Goal: Transaction & Acquisition: Purchase product/service

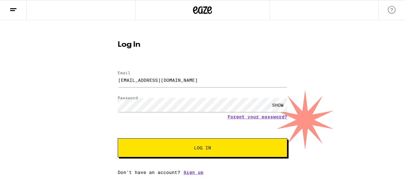
click at [180, 151] on button "Log In" at bounding box center [203, 148] width 170 height 19
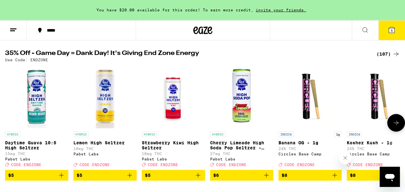
scroll to position [61, 0]
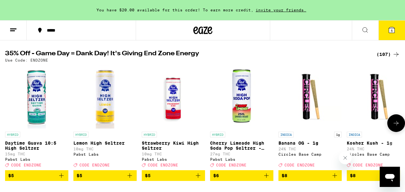
click at [394, 123] on icon at bounding box center [396, 124] width 8 height 8
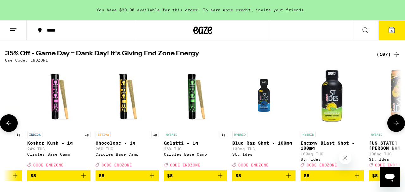
scroll to position [0, 326]
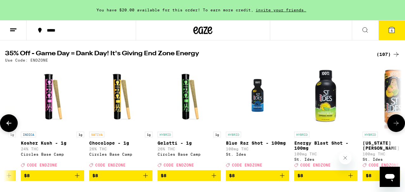
click at [351, 180] on icon "Add to bag" at bounding box center [351, 176] width 8 height 8
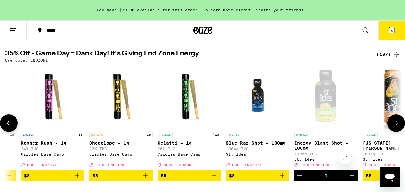
click at [399, 123] on icon at bounding box center [396, 124] width 8 height 8
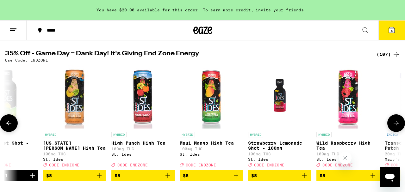
scroll to position [0, 652]
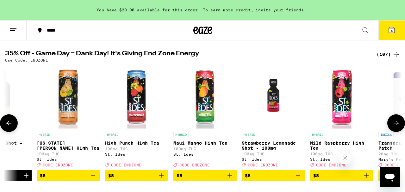
click at [229, 180] on icon "Add to bag" at bounding box center [230, 176] width 8 height 8
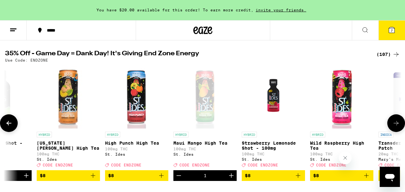
click at [399, 126] on icon at bounding box center [396, 124] width 8 height 8
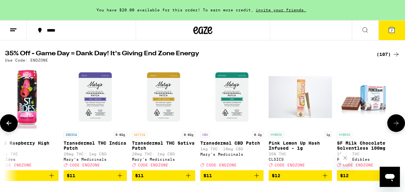
scroll to position [0, 978]
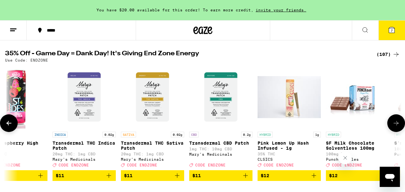
click at [399, 126] on icon at bounding box center [396, 124] width 8 height 8
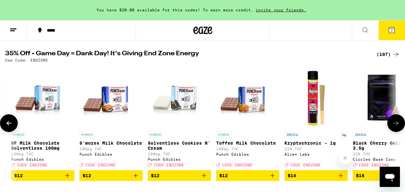
scroll to position [0, 1304]
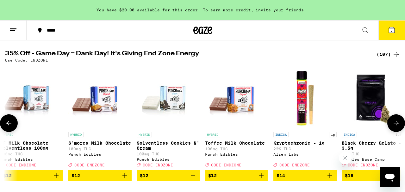
click at [16, 127] on button at bounding box center [9, 124] width 18 height 18
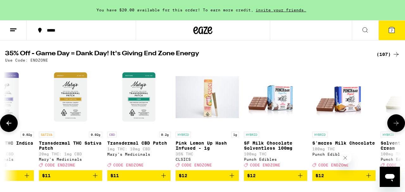
scroll to position [0, 978]
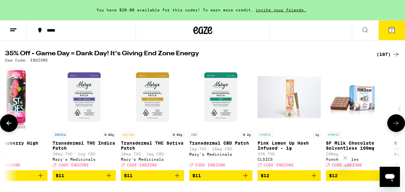
click at [397, 127] on icon at bounding box center [396, 124] width 8 height 8
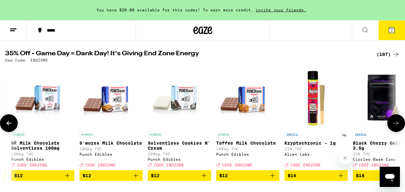
scroll to position [0, 1304]
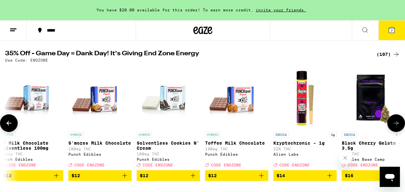
click at [397, 127] on icon at bounding box center [396, 124] width 8 height 8
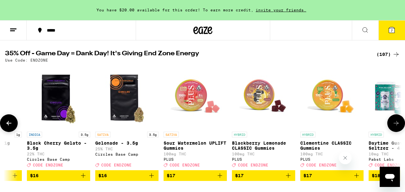
scroll to position [0, 1630]
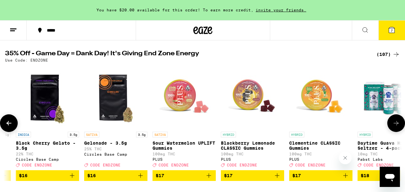
click at [397, 127] on icon at bounding box center [396, 124] width 8 height 8
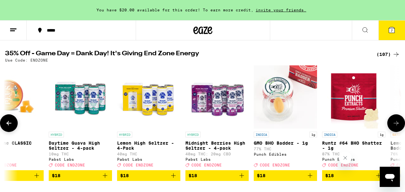
scroll to position [0, 1956]
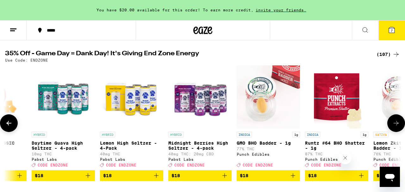
click at [397, 127] on icon at bounding box center [396, 124] width 8 height 8
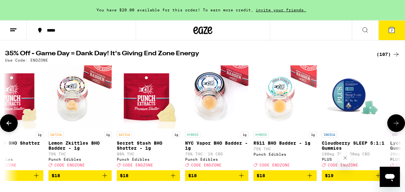
scroll to position [0, 2282]
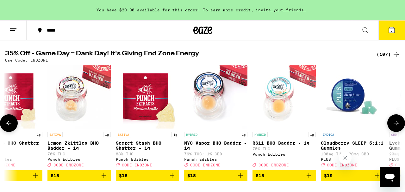
click at [397, 127] on icon at bounding box center [396, 124] width 8 height 8
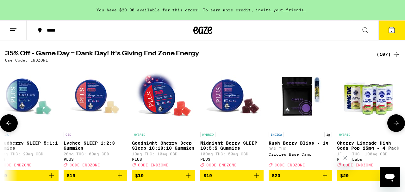
scroll to position [0, 2608]
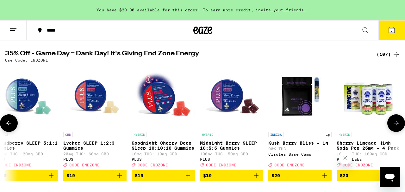
click at [397, 127] on icon at bounding box center [396, 124] width 8 height 8
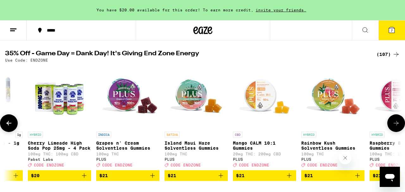
scroll to position [0, 2934]
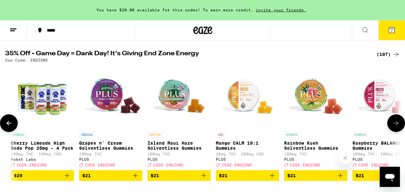
click at [397, 127] on icon at bounding box center [396, 124] width 8 height 8
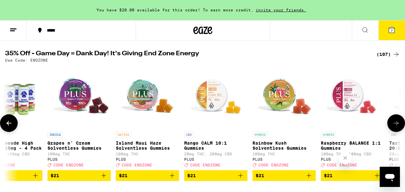
scroll to position [0, 3260]
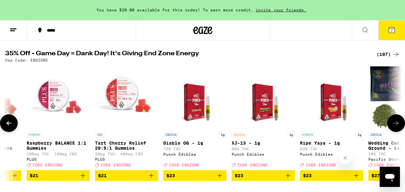
click at [397, 127] on icon at bounding box center [396, 124] width 8 height 8
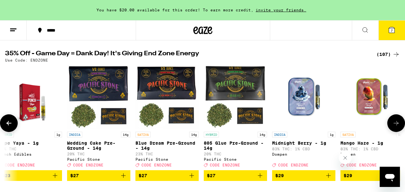
scroll to position [0, 3586]
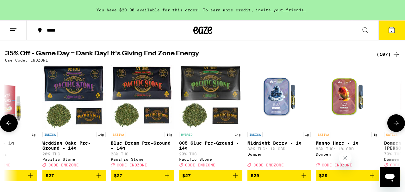
click at [397, 126] on icon at bounding box center [396, 123] width 5 height 4
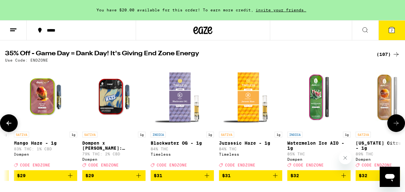
scroll to position [0, 3912]
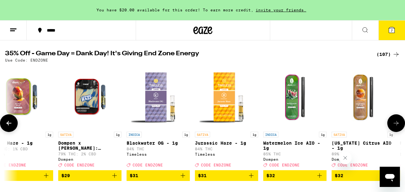
click at [397, 126] on icon at bounding box center [396, 123] width 5 height 4
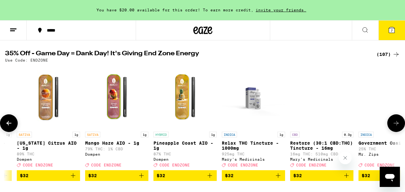
scroll to position [0, 4238]
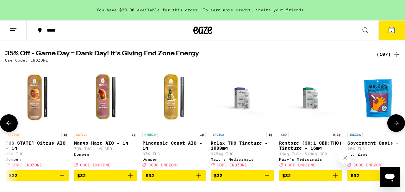
click at [8, 126] on icon at bounding box center [8, 123] width 5 height 4
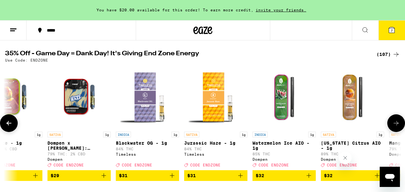
scroll to position [0, 3912]
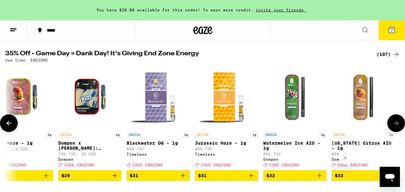
click at [396, 126] on icon at bounding box center [396, 123] width 5 height 4
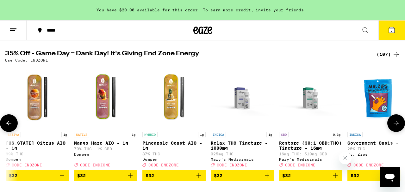
click at [396, 126] on icon at bounding box center [396, 123] width 5 height 4
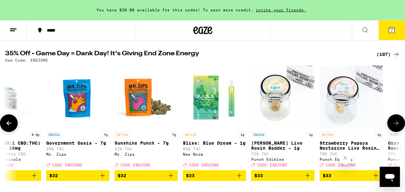
scroll to position [0, 4564]
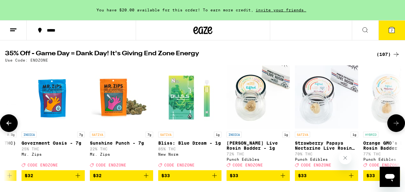
click at [396, 126] on icon at bounding box center [396, 124] width 8 height 8
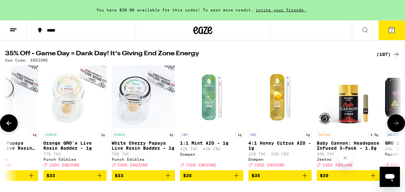
scroll to position [0, 4890]
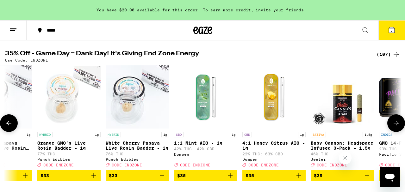
click at [396, 126] on icon at bounding box center [396, 124] width 8 height 8
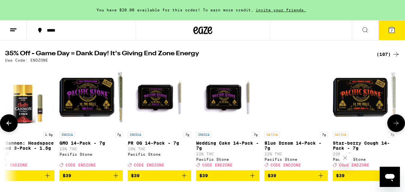
scroll to position [0, 5216]
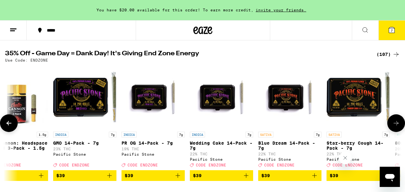
click at [396, 126] on icon at bounding box center [396, 124] width 8 height 8
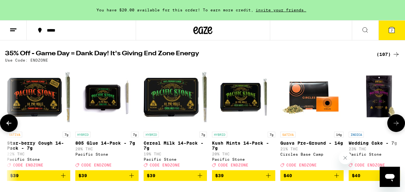
scroll to position [0, 5542]
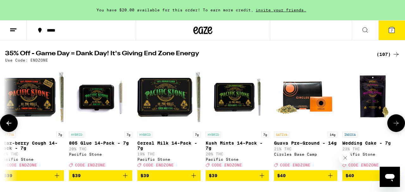
click at [396, 127] on icon at bounding box center [396, 124] width 8 height 8
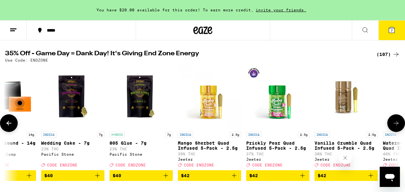
scroll to position [0, 5868]
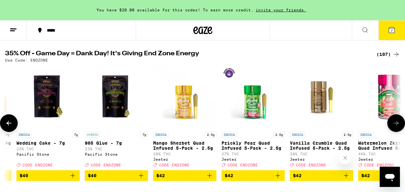
click at [396, 127] on icon at bounding box center [396, 124] width 8 height 8
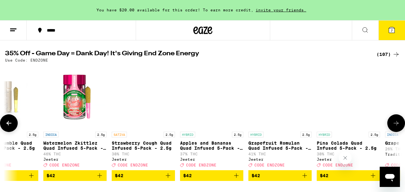
scroll to position [0, 6194]
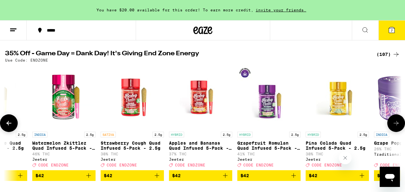
click at [396, 127] on icon at bounding box center [396, 124] width 8 height 8
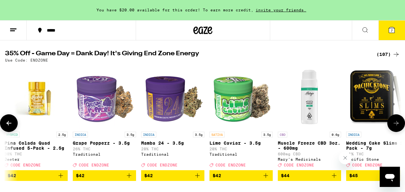
scroll to position [0, 6520]
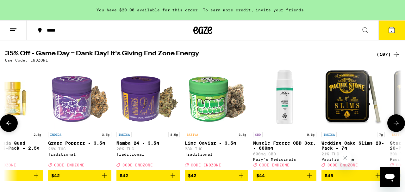
click at [396, 127] on icon at bounding box center [396, 124] width 8 height 8
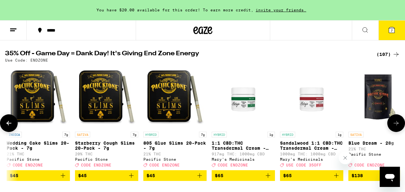
scroll to position [0, 6847]
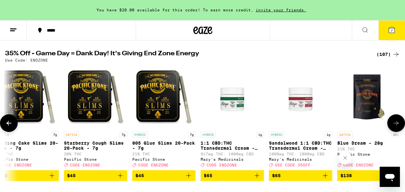
click at [396, 127] on icon at bounding box center [396, 124] width 8 height 8
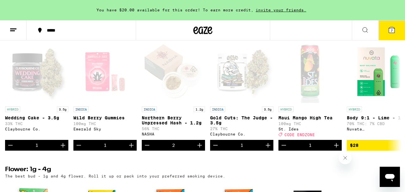
scroll to position [378, 0]
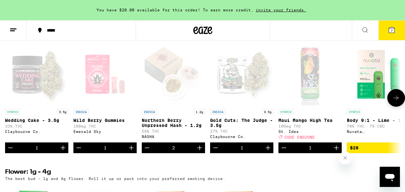
click at [130, 150] on icon "Increment" at bounding box center [131, 148] width 4 height 4
click at [387, 29] on button "9" at bounding box center [392, 31] width 27 height 20
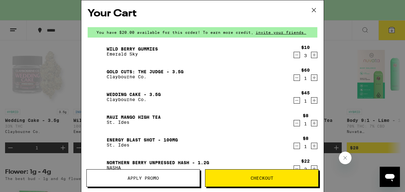
click at [297, 79] on icon "Decrement" at bounding box center [297, 78] width 6 height 8
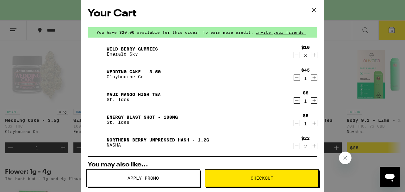
click at [297, 79] on icon "Decrement" at bounding box center [297, 78] width 6 height 8
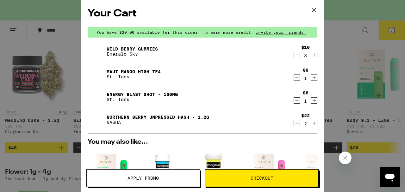
click at [313, 123] on icon "Increment" at bounding box center [314, 124] width 6 height 8
click at [314, 14] on icon at bounding box center [313, 9] width 9 height 9
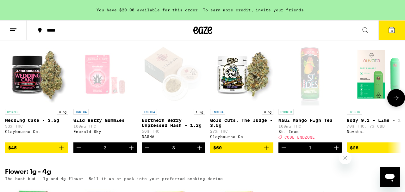
click at [394, 100] on icon at bounding box center [396, 98] width 5 height 4
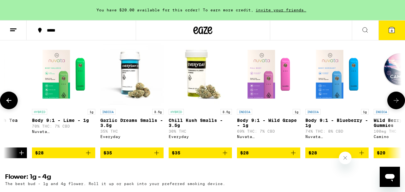
scroll to position [0, 326]
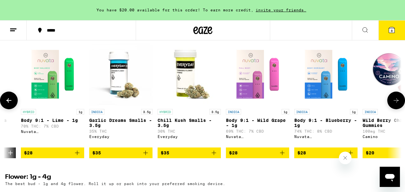
click at [394, 104] on icon at bounding box center [396, 101] width 8 height 8
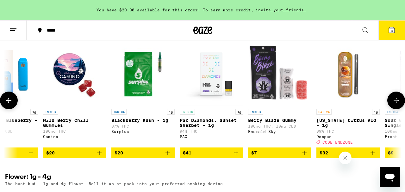
scroll to position [0, 652]
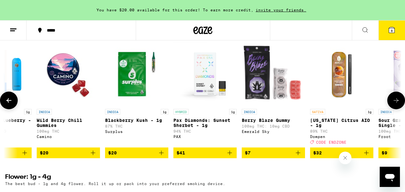
click at [394, 104] on icon at bounding box center [396, 101] width 8 height 8
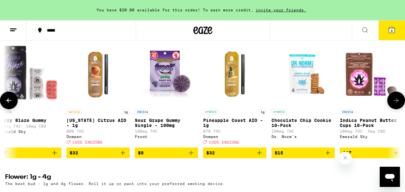
scroll to position [0, 978]
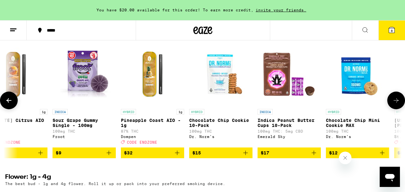
click at [394, 104] on icon at bounding box center [396, 101] width 8 height 8
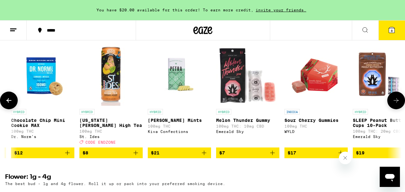
scroll to position [0, 1304]
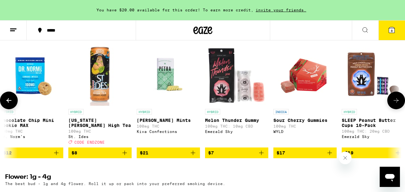
click at [394, 104] on icon at bounding box center [396, 101] width 8 height 8
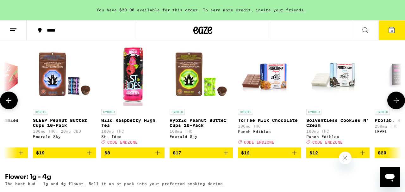
scroll to position [0, 1630]
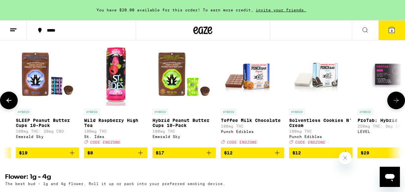
click at [394, 104] on icon at bounding box center [396, 101] width 8 height 8
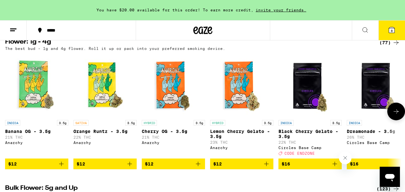
scroll to position [518, 0]
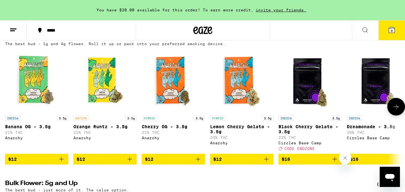
click at [393, 111] on icon at bounding box center [396, 107] width 8 height 8
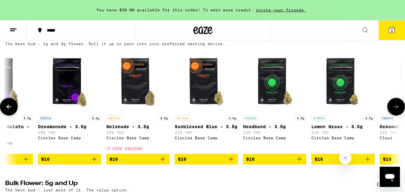
scroll to position [0, 326]
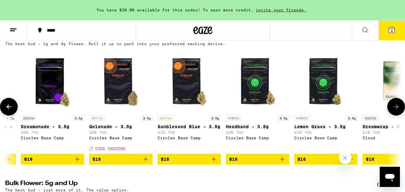
click at [394, 111] on icon at bounding box center [396, 107] width 8 height 8
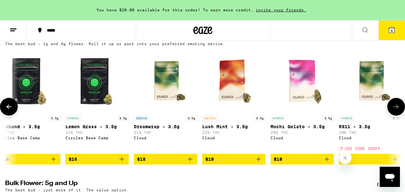
scroll to position [0, 652]
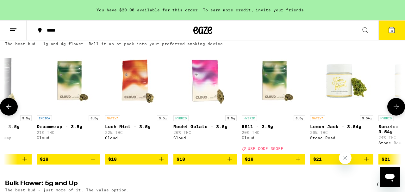
click at [394, 111] on icon at bounding box center [396, 107] width 8 height 8
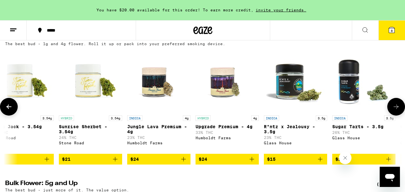
scroll to position [0, 978]
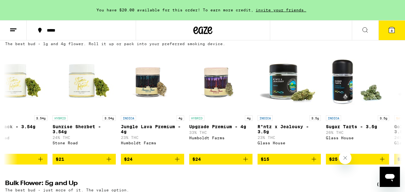
click at [344, 160] on icon "Close message from company" at bounding box center [345, 158] width 5 height 5
click at [396, 111] on icon at bounding box center [396, 107] width 8 height 8
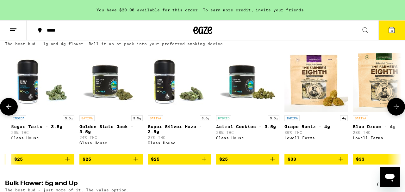
scroll to position [0, 1304]
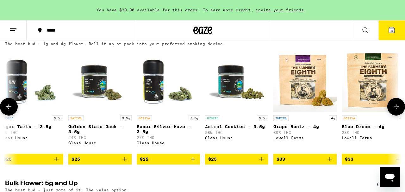
click at [396, 111] on icon at bounding box center [396, 107] width 8 height 8
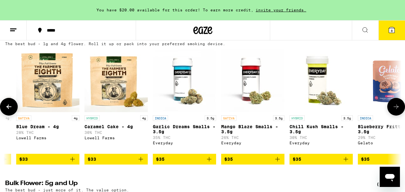
scroll to position [0, 1630]
click at [396, 111] on icon at bounding box center [396, 107] width 8 height 8
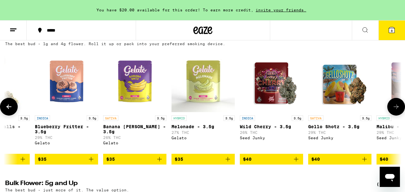
scroll to position [0, 1956]
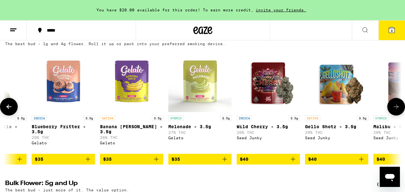
click at [396, 116] on button at bounding box center [396, 107] width 18 height 18
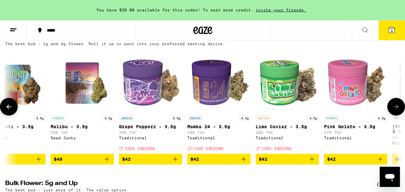
scroll to position [0, 2282]
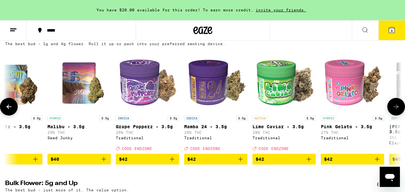
click at [396, 116] on button at bounding box center [396, 107] width 18 height 18
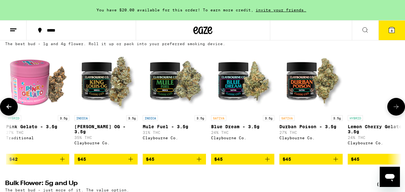
scroll to position [0, 2608]
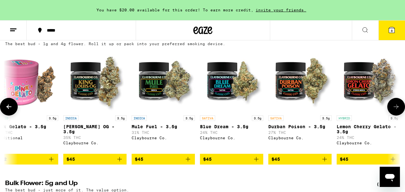
click at [396, 116] on button at bounding box center [396, 107] width 18 height 18
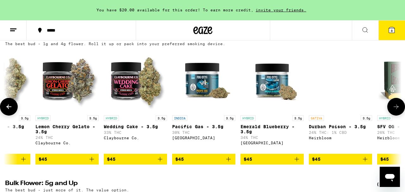
scroll to position [0, 2934]
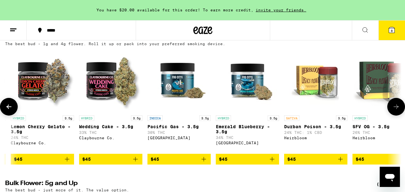
click at [396, 111] on icon at bounding box center [396, 107] width 8 height 8
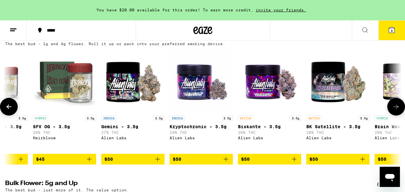
scroll to position [0, 3260]
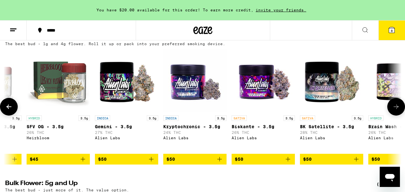
click at [396, 111] on icon at bounding box center [396, 107] width 8 height 8
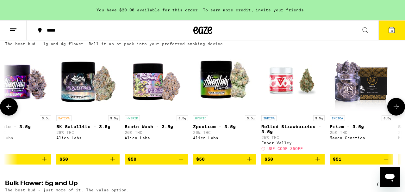
scroll to position [0, 3586]
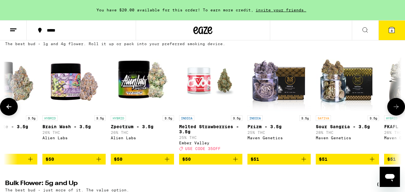
click at [396, 111] on icon at bounding box center [396, 107] width 8 height 8
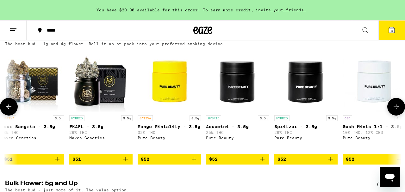
scroll to position [0, 3912]
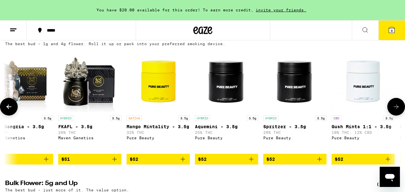
click at [396, 111] on icon at bounding box center [396, 107] width 8 height 8
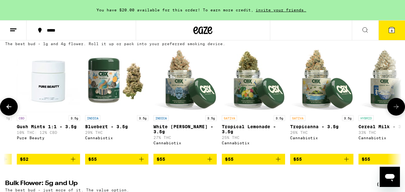
scroll to position [0, 4238]
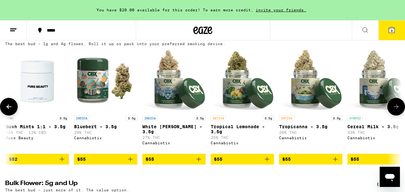
click at [396, 111] on icon at bounding box center [396, 107] width 8 height 8
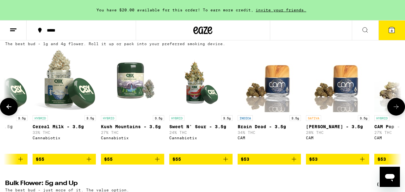
scroll to position [0, 4564]
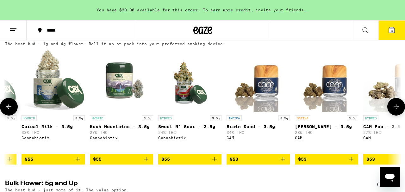
click at [396, 111] on icon at bounding box center [396, 107] width 8 height 8
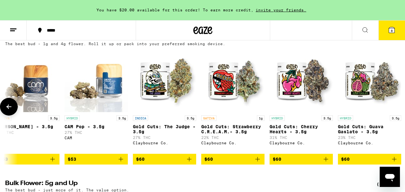
scroll to position [0, 4869]
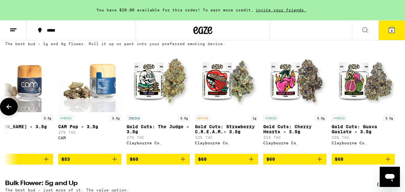
click at [13, 116] on button at bounding box center [9, 107] width 18 height 18
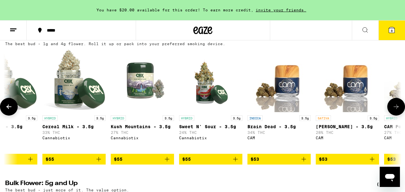
click at [13, 116] on button at bounding box center [9, 107] width 18 height 18
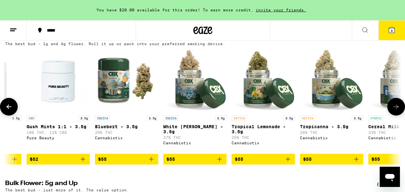
click at [13, 116] on button at bounding box center [9, 107] width 18 height 18
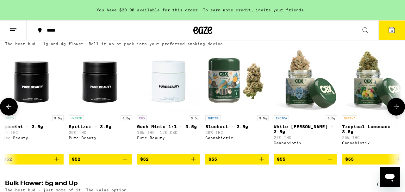
scroll to position [0, 3891]
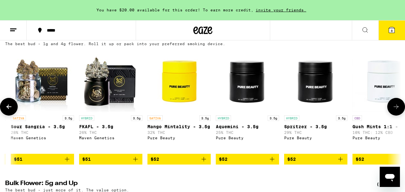
click at [13, 116] on button at bounding box center [9, 107] width 18 height 18
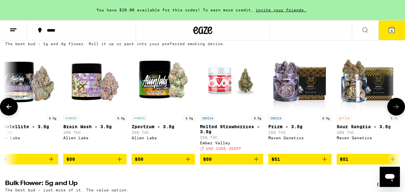
click at [13, 116] on button at bounding box center [9, 107] width 18 height 18
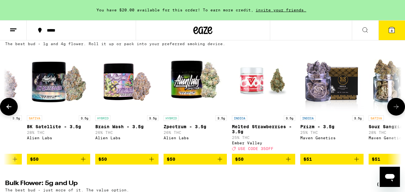
scroll to position [0, 3239]
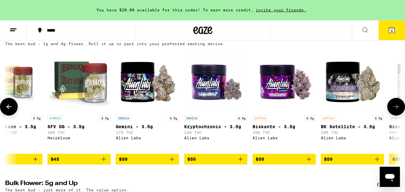
click at [13, 116] on button at bounding box center [9, 107] width 18 height 18
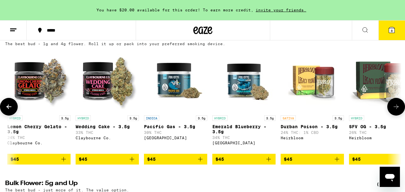
scroll to position [0, 2913]
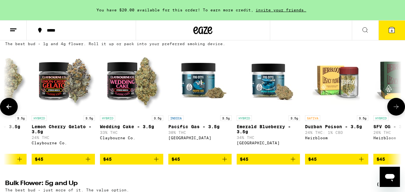
click at [13, 116] on button at bounding box center [9, 107] width 18 height 18
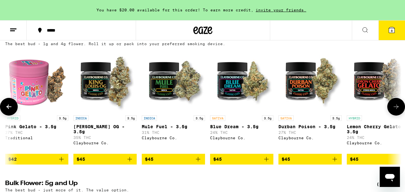
scroll to position [0, 2587]
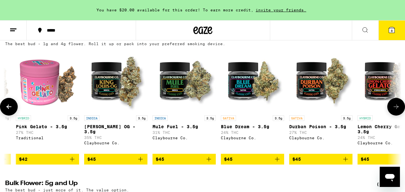
click at [13, 116] on button at bounding box center [9, 107] width 18 height 18
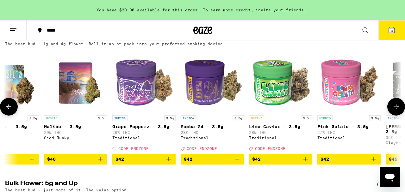
scroll to position [0, 2261]
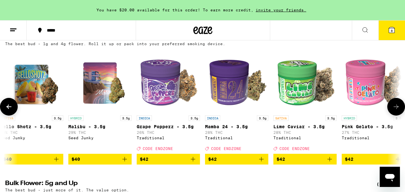
click at [13, 116] on button at bounding box center [9, 107] width 18 height 18
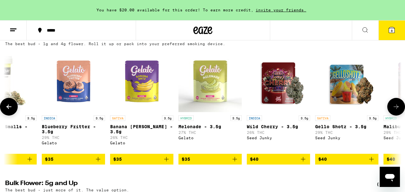
scroll to position [0, 1935]
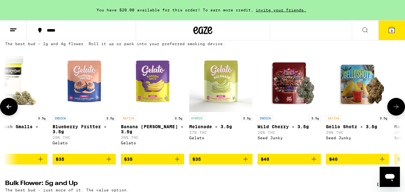
click at [13, 116] on button at bounding box center [9, 107] width 18 height 18
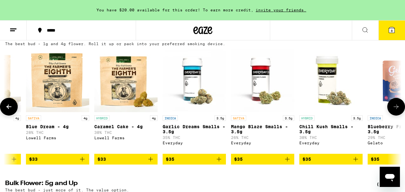
scroll to position [0, 1609]
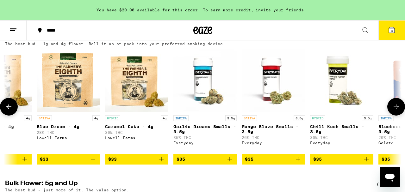
click at [396, 111] on icon at bounding box center [396, 107] width 8 height 8
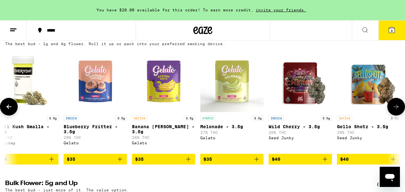
scroll to position [0, 1935]
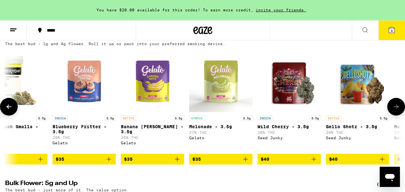
click at [396, 111] on icon at bounding box center [396, 107] width 8 height 8
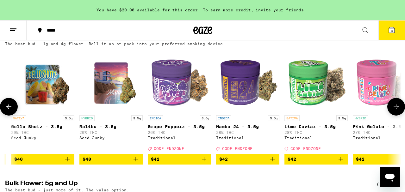
scroll to position [0, 2261]
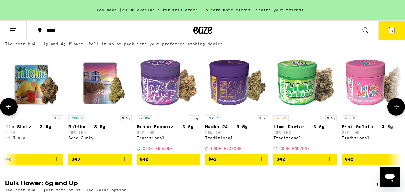
click at [397, 111] on icon at bounding box center [396, 107] width 8 height 8
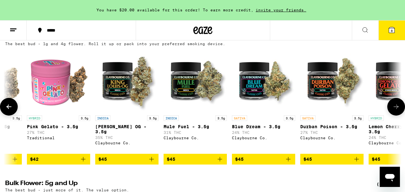
scroll to position [0, 2587]
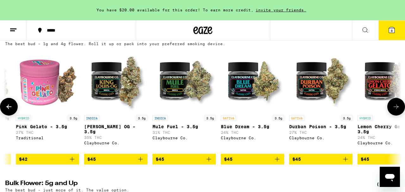
click at [397, 111] on icon at bounding box center [396, 107] width 8 height 8
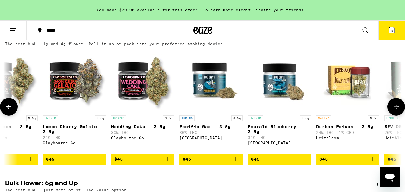
scroll to position [0, 2913]
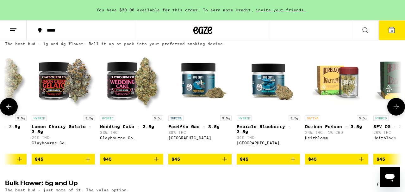
click at [269, 99] on img "Open page for Emerald Blueberry - 3.5g from Fog City Farms" at bounding box center [268, 80] width 63 height 63
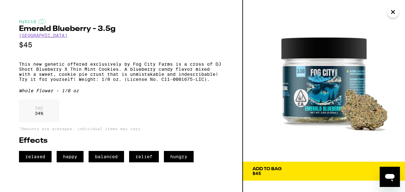
click at [345, 166] on button "Add To Bag $45" at bounding box center [324, 171] width 162 height 19
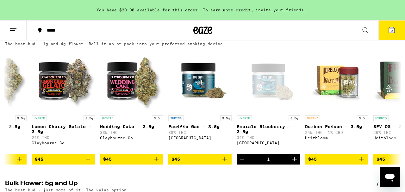
click at [391, 31] on span "9" at bounding box center [392, 31] width 2 height 4
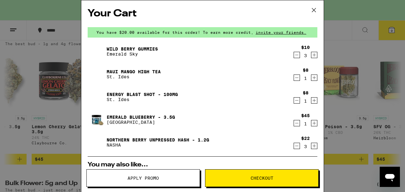
click at [167, 95] on link "Energy Blast Shot - 100mg" at bounding box center [142, 94] width 71 height 5
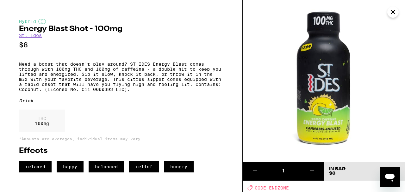
click at [394, 10] on icon "Close" at bounding box center [393, 11] width 8 height 9
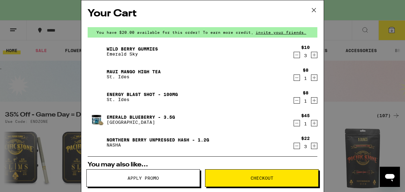
click at [297, 100] on icon "Decrement" at bounding box center [297, 101] width 6 height 8
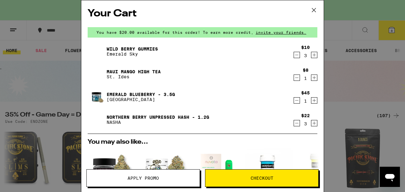
click at [315, 13] on icon at bounding box center [313, 9] width 9 height 9
click at [42, 53] on div "Your Cart You have $20.00 available for this order! To earn more credit, invite…" at bounding box center [202, 96] width 405 height 192
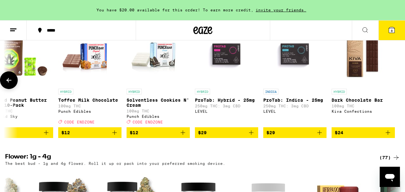
scroll to position [403, 0]
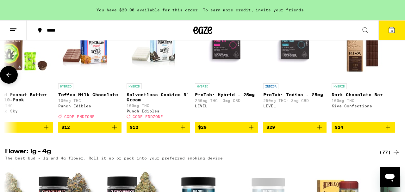
click at [11, 79] on icon at bounding box center [9, 75] width 8 height 8
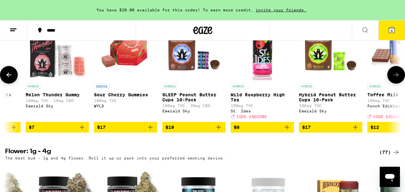
scroll to position [0, 1467]
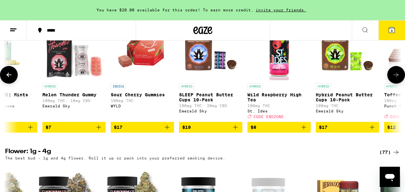
click at [11, 79] on icon at bounding box center [9, 75] width 8 height 8
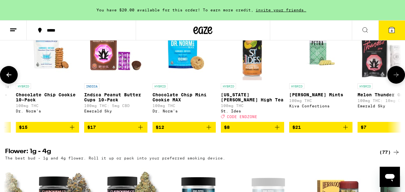
scroll to position [0, 1141]
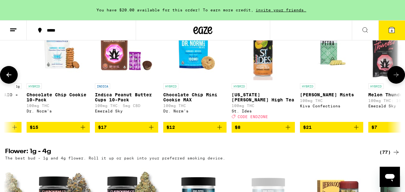
click at [11, 79] on icon at bounding box center [9, 75] width 8 height 8
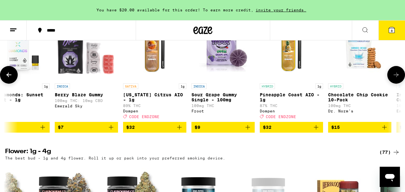
scroll to position [0, 815]
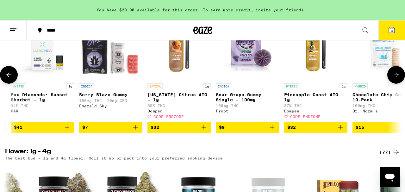
click at [11, 79] on icon at bounding box center [9, 75] width 8 height 8
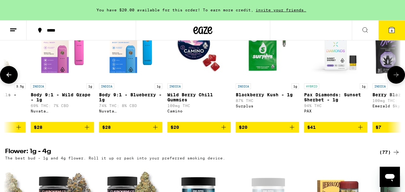
scroll to position [0, 489]
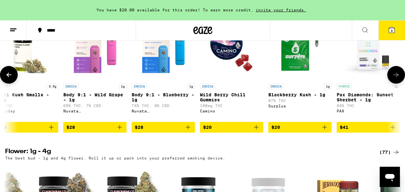
click at [11, 79] on icon at bounding box center [9, 75] width 8 height 8
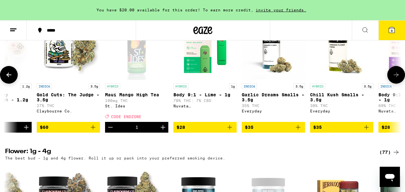
scroll to position [0, 163]
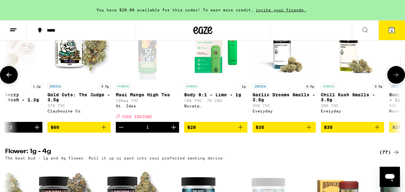
click at [7, 79] on icon at bounding box center [9, 75] width 8 height 8
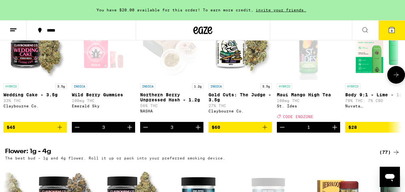
scroll to position [0, 0]
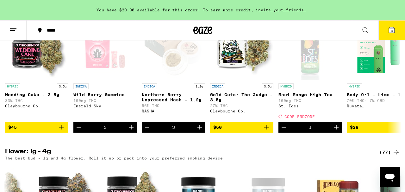
click at [386, 35] on button "8" at bounding box center [392, 31] width 27 height 20
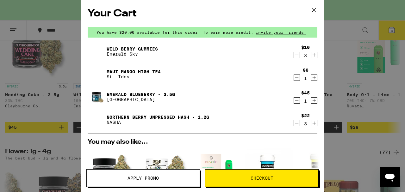
click at [316, 79] on icon "Increment" at bounding box center [314, 78] width 6 height 8
click at [164, 175] on button "Apply Promo" at bounding box center [143, 179] width 114 height 18
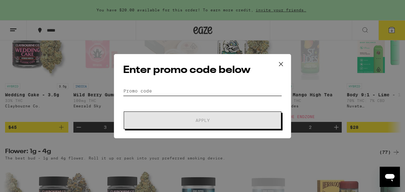
click at [153, 88] on input "Promo Code" at bounding box center [202, 90] width 159 height 9
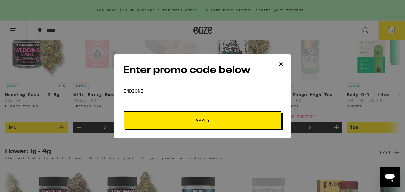
type input "endzone"
click at [169, 121] on span "Apply" at bounding box center [203, 120] width 114 height 4
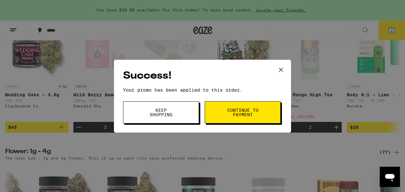
click at [169, 121] on button "Keep Shopping" at bounding box center [161, 113] width 76 height 22
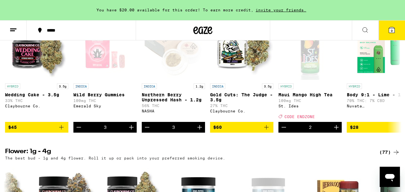
click at [384, 28] on button "9" at bounding box center [392, 31] width 27 height 20
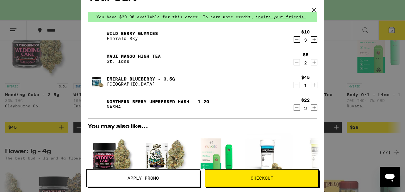
scroll to position [14, 0]
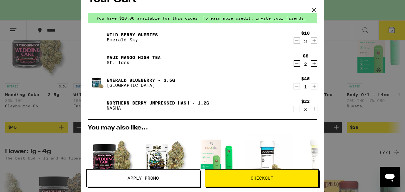
click at [297, 110] on icon "Decrement" at bounding box center [297, 109] width 6 height 8
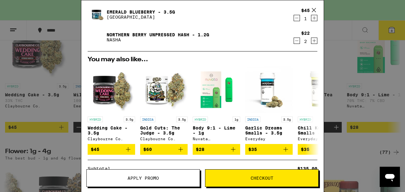
scroll to position [70, 0]
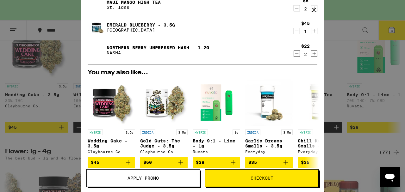
click at [313, 8] on icon at bounding box center [313, 9] width 9 height 9
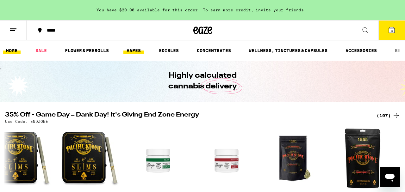
click at [137, 48] on link "VAPES" at bounding box center [133, 51] width 21 height 8
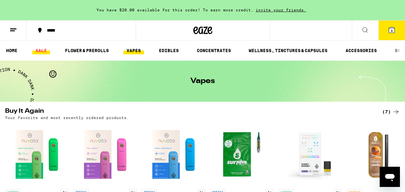
click at [40, 52] on link "SALE" at bounding box center [41, 51] width 18 height 8
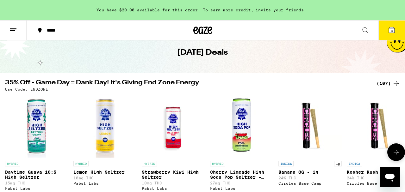
scroll to position [58, 0]
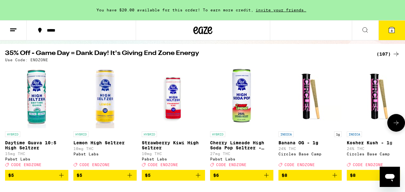
click at [395, 125] on icon at bounding box center [396, 123] width 5 height 4
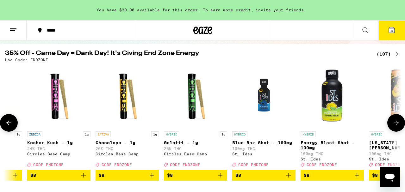
scroll to position [0, 326]
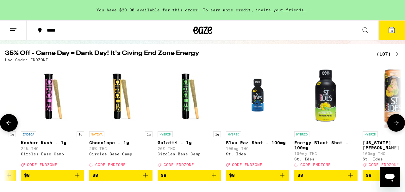
click at [395, 126] on icon at bounding box center [396, 123] width 8 height 8
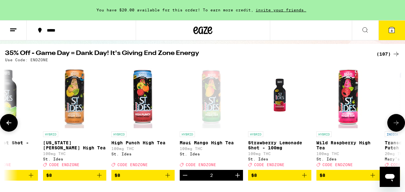
scroll to position [0, 652]
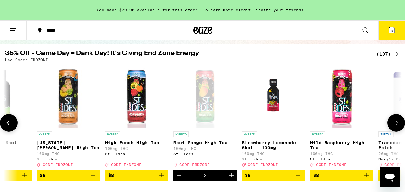
click at [180, 179] on icon "Decrement" at bounding box center [179, 176] width 8 height 8
click at [92, 179] on icon "Add to bag" at bounding box center [93, 176] width 8 height 8
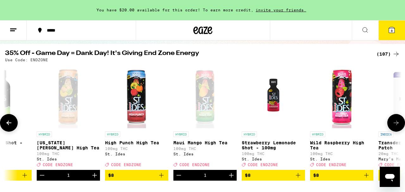
click at [396, 127] on icon at bounding box center [396, 123] width 8 height 8
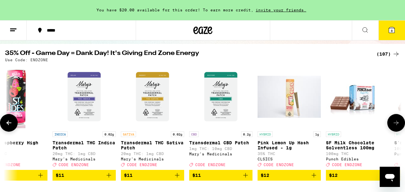
click at [397, 127] on icon at bounding box center [396, 123] width 8 height 8
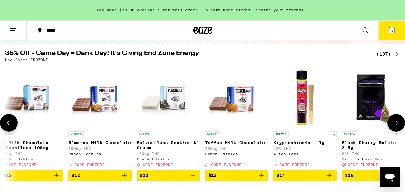
click at [397, 127] on icon at bounding box center [396, 123] width 8 height 8
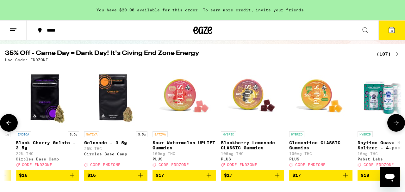
click at [397, 127] on icon at bounding box center [396, 123] width 8 height 8
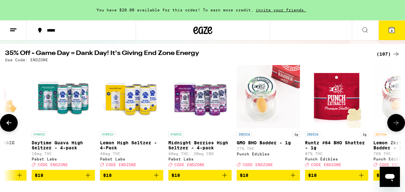
click at [398, 127] on icon at bounding box center [396, 123] width 8 height 8
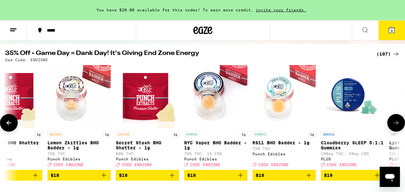
click at [398, 127] on icon at bounding box center [396, 123] width 8 height 8
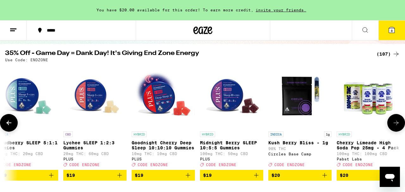
click at [398, 127] on icon at bounding box center [396, 123] width 8 height 8
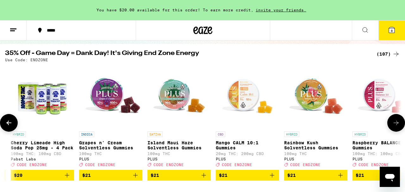
click at [398, 127] on icon at bounding box center [396, 123] width 8 height 8
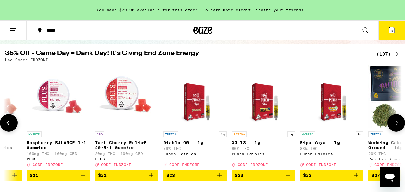
click at [398, 127] on icon at bounding box center [396, 123] width 8 height 8
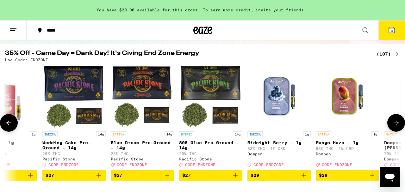
click at [399, 127] on icon at bounding box center [396, 123] width 8 height 8
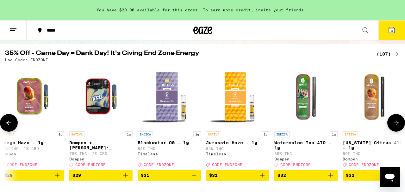
scroll to position [0, 3912]
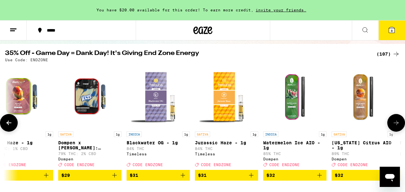
click at [320, 179] on icon "Add to bag" at bounding box center [320, 176] width 8 height 8
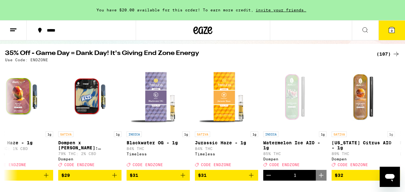
click at [394, 28] on icon at bounding box center [392, 30] width 6 height 6
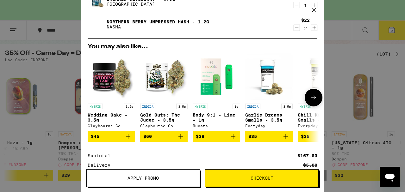
scroll to position [142, 0]
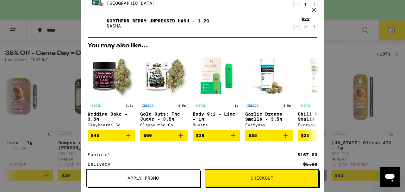
click at [267, 179] on span "Checkout" at bounding box center [262, 178] width 23 height 4
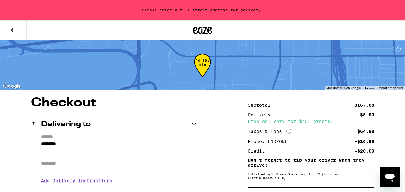
click at [165, 144] on input "*********" at bounding box center [118, 146] width 155 height 11
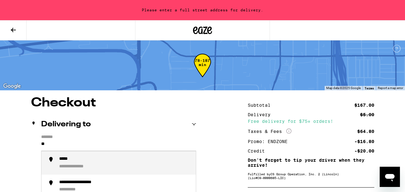
type input "*"
click at [166, 169] on div "**********" at bounding box center [125, 163] width 132 height 13
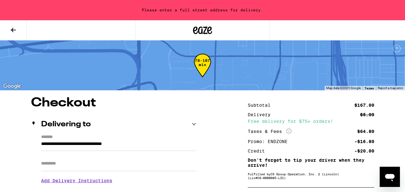
type input "**********"
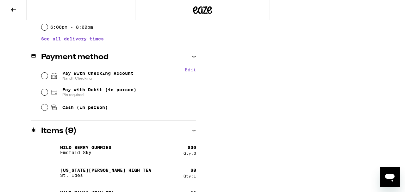
scroll to position [239, 0]
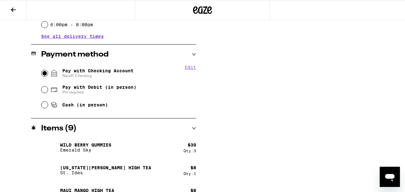
click at [46, 74] on input "Pay with Checking Account NandT Checking" at bounding box center [44, 73] width 6 height 6
radio input "true"
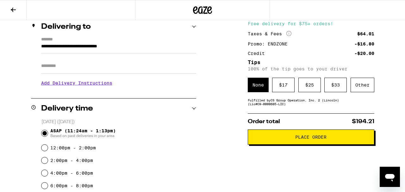
scroll to position [77, 0]
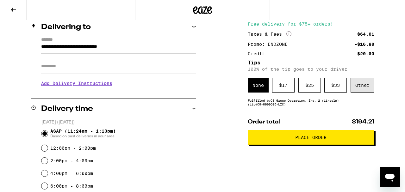
click at [356, 87] on div "Other" at bounding box center [363, 85] width 24 height 15
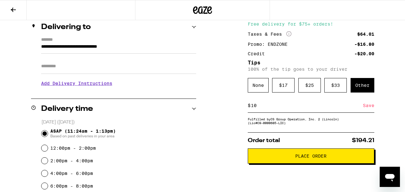
type input "10"
click at [371, 106] on div "Save" at bounding box center [368, 106] width 11 height 14
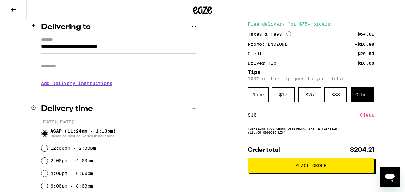
click at [342, 168] on span "Place Order" at bounding box center [311, 166] width 116 height 4
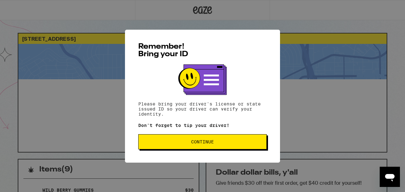
click at [182, 146] on button "Continue" at bounding box center [202, 142] width 129 height 15
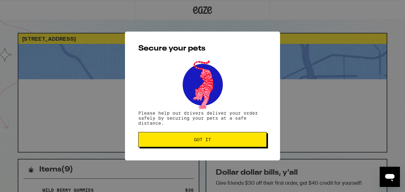
click at [182, 146] on button "Got it" at bounding box center [202, 139] width 129 height 15
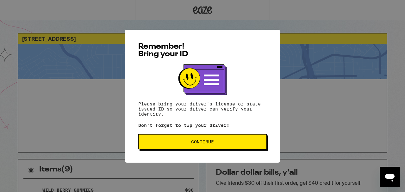
click at [147, 144] on span "Continue" at bounding box center [203, 142] width 118 height 4
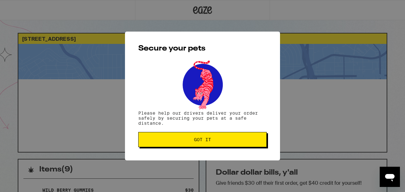
click at [163, 136] on button "Got it" at bounding box center [202, 139] width 129 height 15
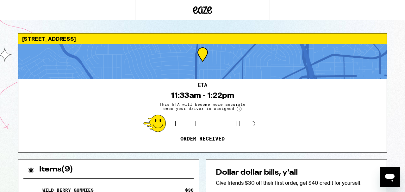
click at [163, 136] on div "Secure your pets Please help our drivers deliver your order safely by securing …" at bounding box center [202, 96] width 405 height 192
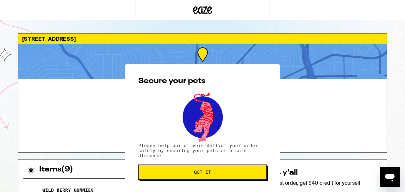
scroll to position [162, 0]
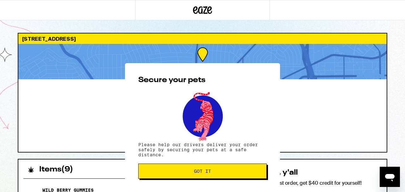
click at [206, 167] on button "Got it" at bounding box center [202, 171] width 129 height 15
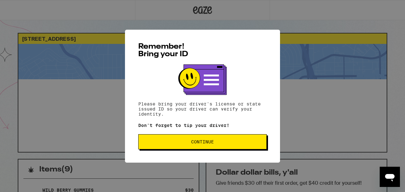
click at [163, 144] on span "Continue" at bounding box center [203, 142] width 118 height 4
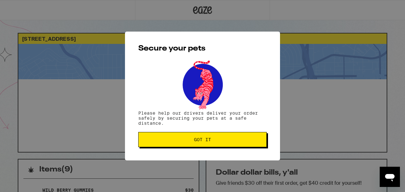
click at [163, 143] on button "Got it" at bounding box center [202, 139] width 129 height 15
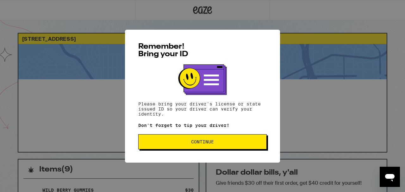
click at [219, 141] on span "Continue" at bounding box center [203, 142] width 118 height 4
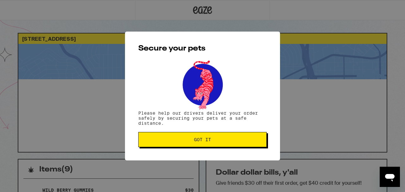
click at [219, 141] on span "Got it" at bounding box center [203, 140] width 118 height 4
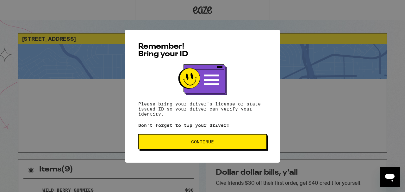
click at [163, 138] on button "Continue" at bounding box center [202, 142] width 129 height 15
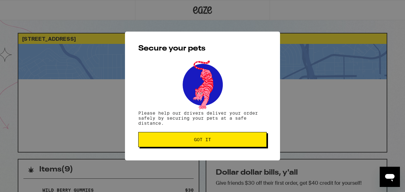
click at [163, 138] on button "Got it" at bounding box center [202, 139] width 129 height 15
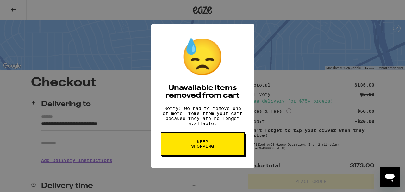
click at [181, 146] on button "Keep Shopping" at bounding box center [203, 144] width 84 height 23
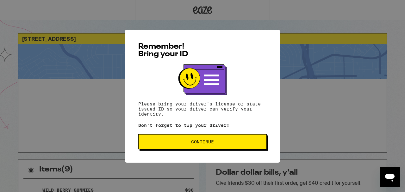
click at [181, 146] on button "Continue" at bounding box center [202, 142] width 129 height 15
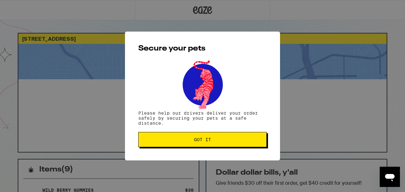
click at [181, 141] on span "Got it" at bounding box center [203, 140] width 118 height 4
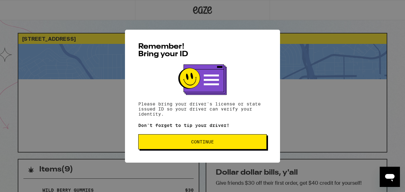
click at [180, 148] on button "Continue" at bounding box center [202, 142] width 129 height 15
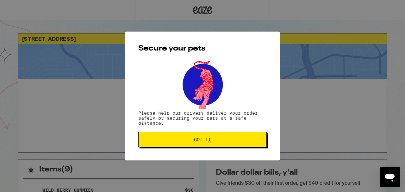
click at [181, 140] on span "Got it" at bounding box center [203, 140] width 118 height 4
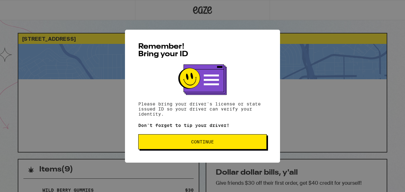
click at [249, 144] on span "Continue" at bounding box center [203, 142] width 118 height 4
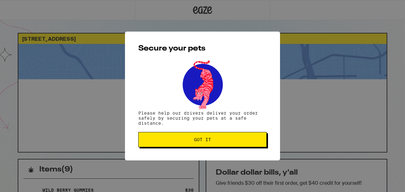
click at [249, 145] on button "Got it" at bounding box center [202, 139] width 129 height 15
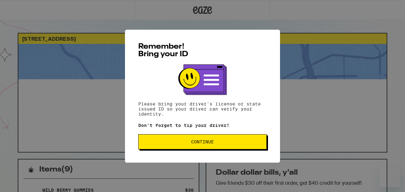
click at [194, 147] on button "Continue" at bounding box center [202, 142] width 129 height 15
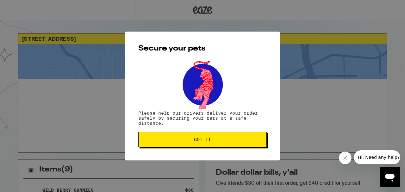
click at [194, 146] on button "Got it" at bounding box center [202, 139] width 129 height 15
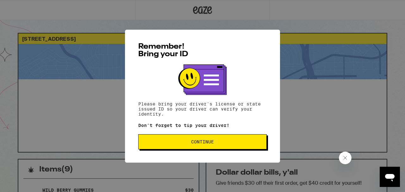
click at [197, 144] on span "Continue" at bounding box center [202, 142] width 23 height 4
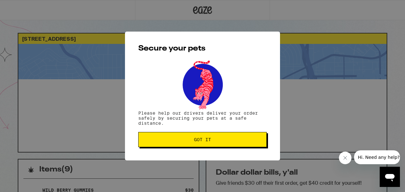
click at [197, 144] on button "Got it" at bounding box center [202, 139] width 129 height 15
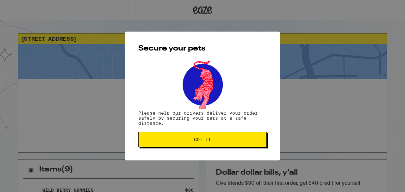
click at [181, 145] on button "Got it" at bounding box center [202, 139] width 129 height 15
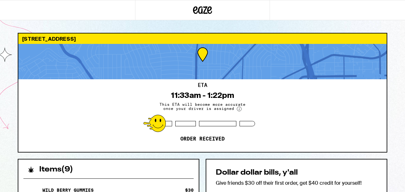
click at [181, 142] on p "Order received" at bounding box center [202, 139] width 44 height 6
